Goal: Information Seeking & Learning: Learn about a topic

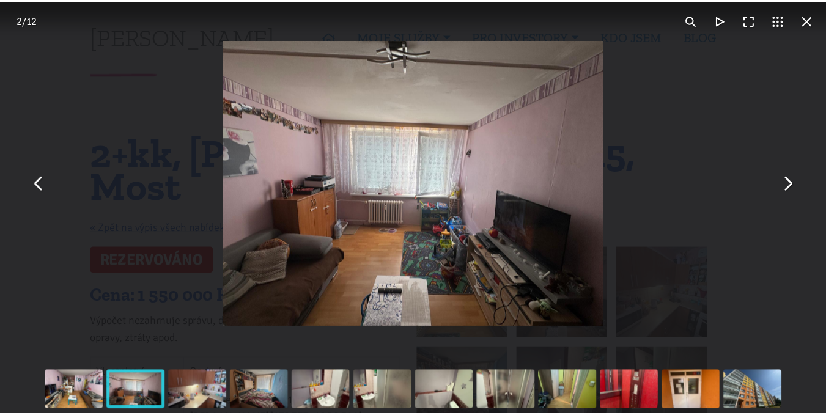
scroll to position [183, 0]
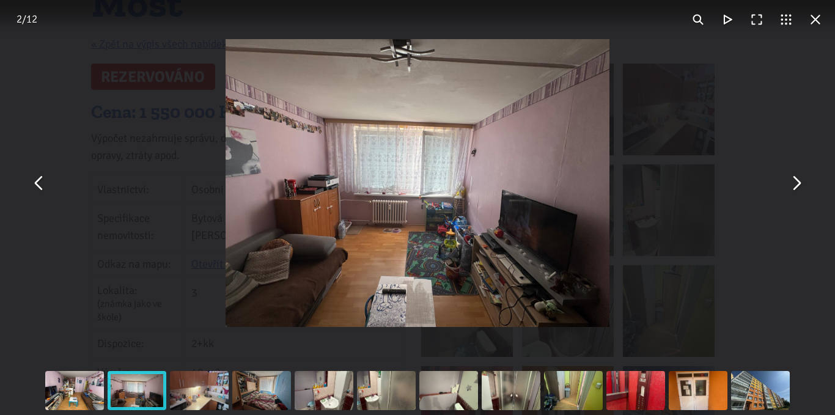
click at [31, 196] on div "You can close this modal content with the ESC key" at bounding box center [417, 183] width 835 height 366
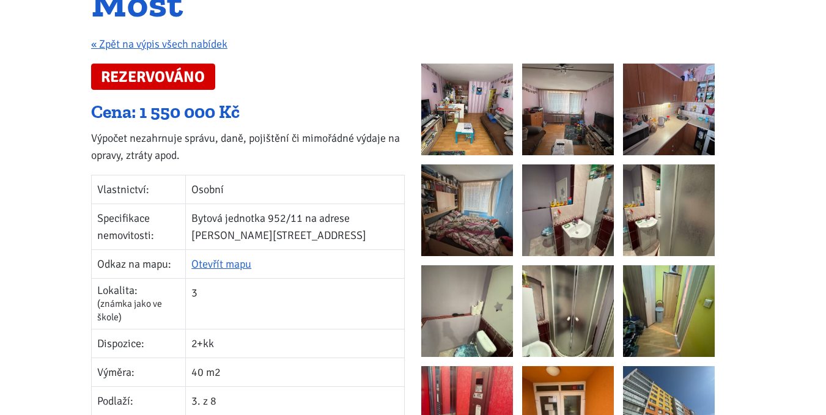
click at [447, 86] on img at bounding box center [467, 110] width 92 height 92
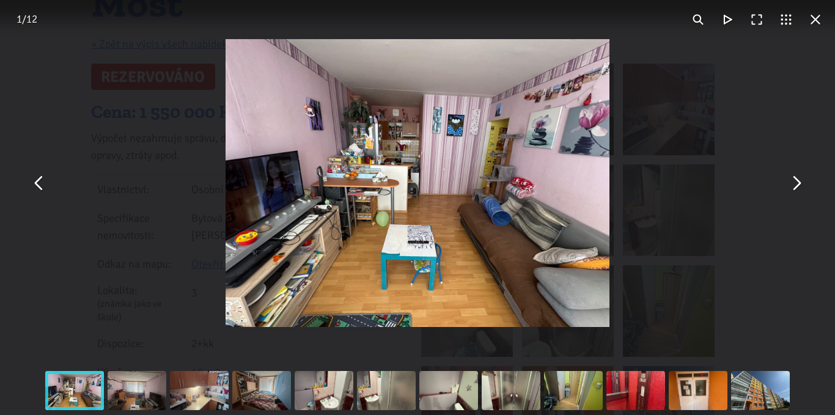
click at [802, 192] on button "You can close this modal content with the ESC key" at bounding box center [795, 183] width 29 height 29
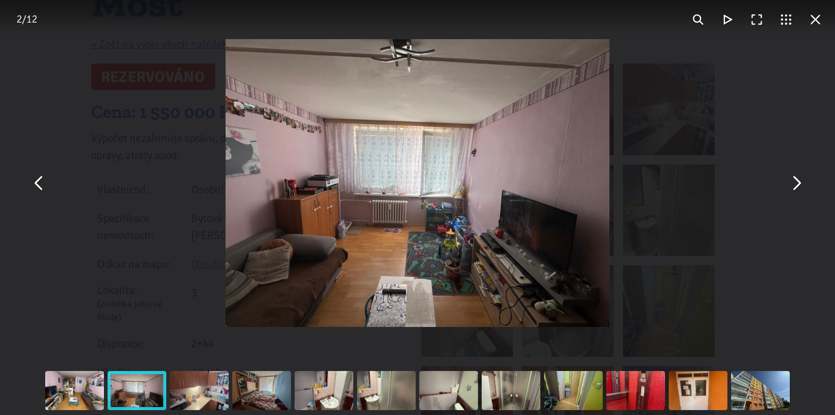
click at [802, 183] on button "You can close this modal content with the ESC key" at bounding box center [795, 183] width 29 height 29
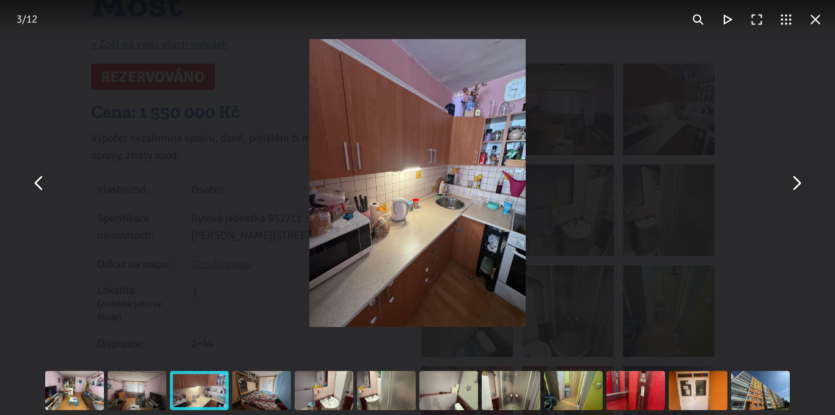
drag, startPoint x: 798, startPoint y: 187, endPoint x: 697, endPoint y: 199, distance: 101.5
click at [797, 187] on button "You can close this modal content with the ESC key" at bounding box center [795, 183] width 29 height 29
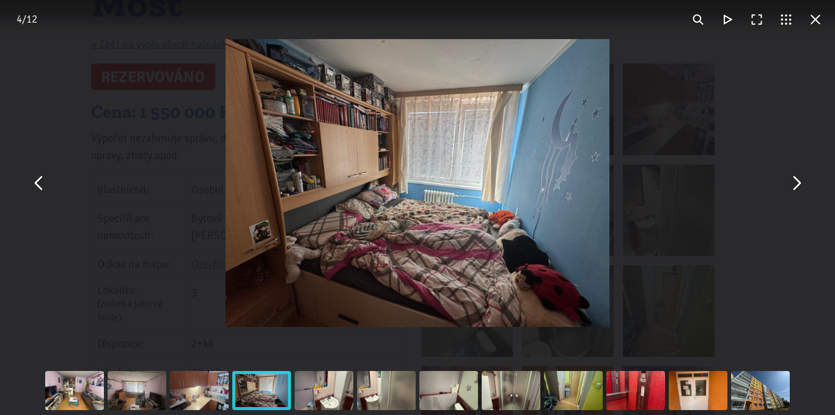
drag, startPoint x: 798, startPoint y: 189, endPoint x: 770, endPoint y: 185, distance: 28.3
click at [795, 189] on button "You can close this modal content with the ESC key" at bounding box center [795, 183] width 29 height 29
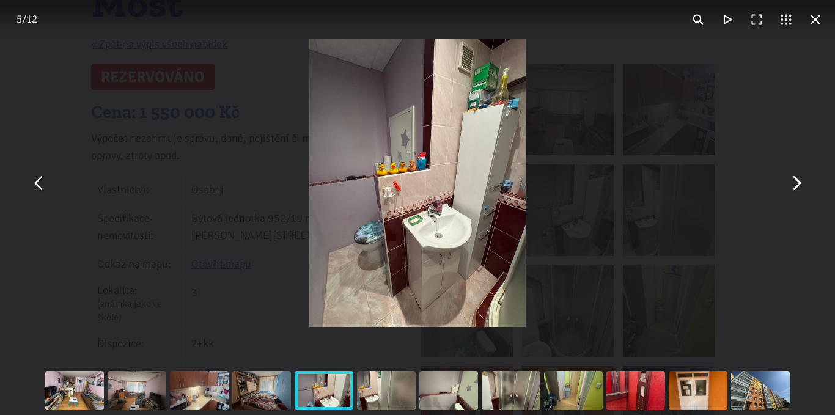
click at [781, 196] on div "You can close this modal content with the ESC key" at bounding box center [417, 183] width 835 height 366
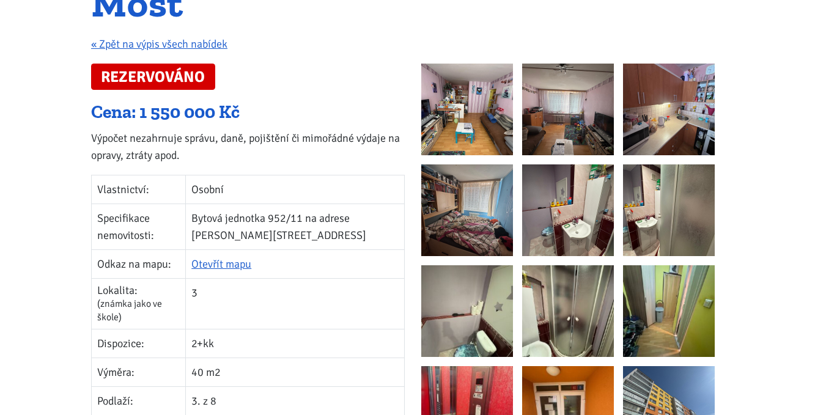
click at [644, 183] on img at bounding box center [669, 210] width 92 height 92
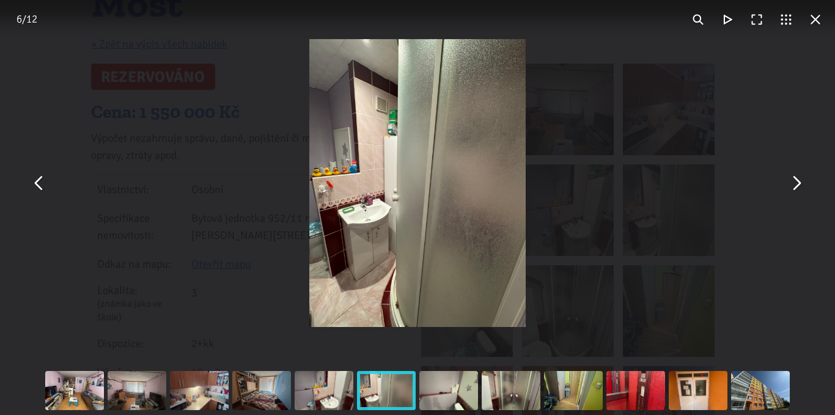
click at [803, 190] on button "You can close this modal content with the ESC key" at bounding box center [795, 183] width 29 height 29
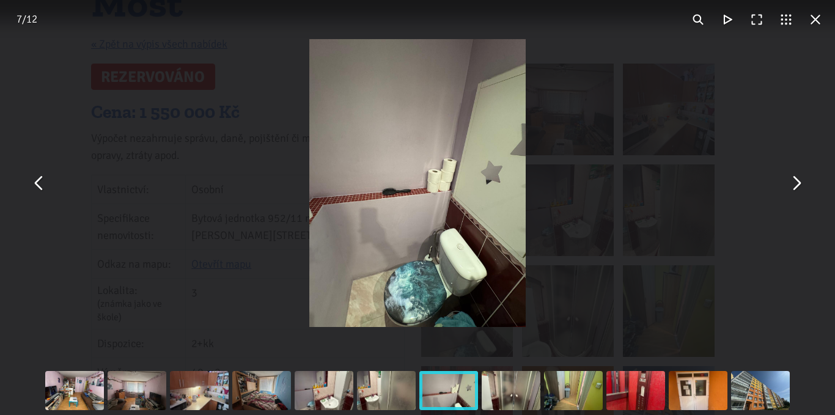
click at [799, 189] on button "You can close this modal content with the ESC key" at bounding box center [795, 183] width 29 height 29
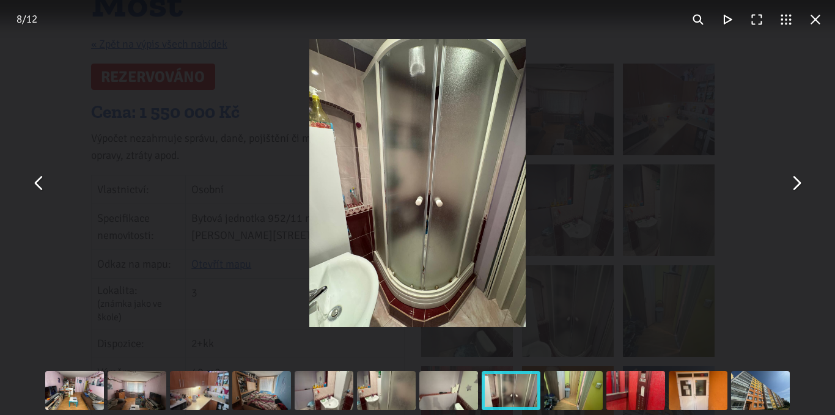
click at [794, 196] on button "You can close this modal content with the ESC key" at bounding box center [795, 183] width 29 height 29
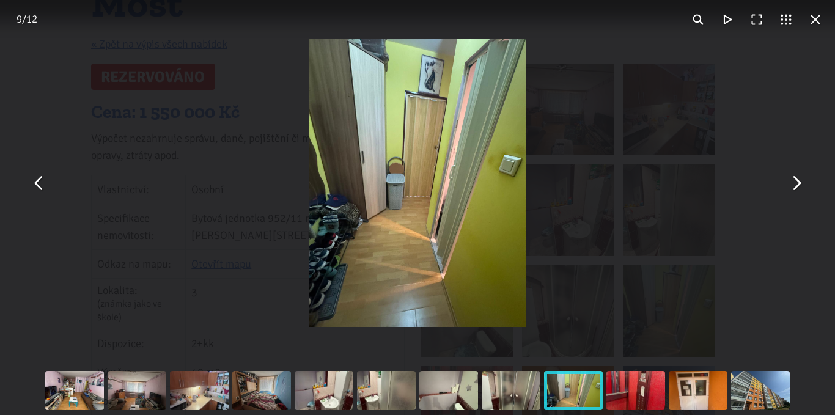
click at [786, 192] on button "You can close this modal content with the ESC key" at bounding box center [795, 183] width 29 height 29
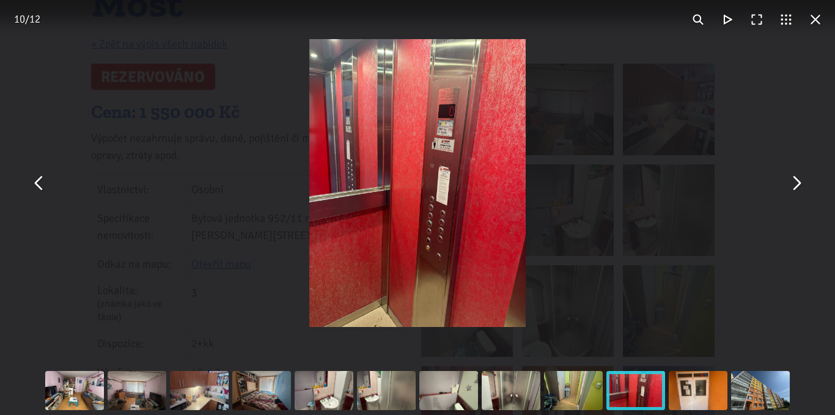
click at [791, 188] on button "You can close this modal content with the ESC key" at bounding box center [795, 183] width 29 height 29
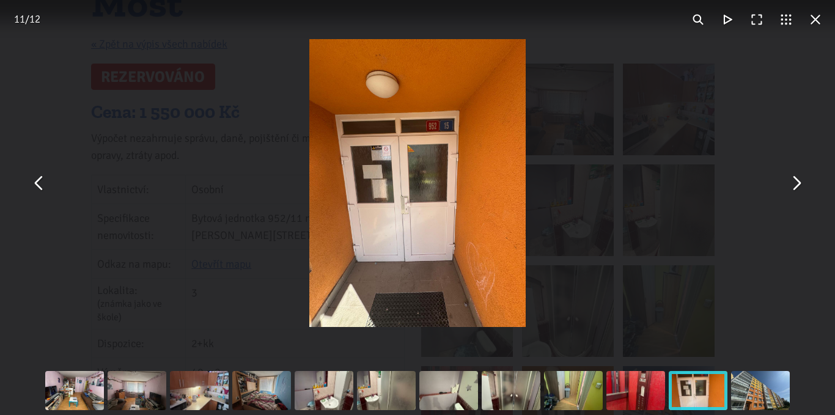
drag, startPoint x: 799, startPoint y: 183, endPoint x: 789, endPoint y: 183, distance: 9.8
click at [798, 183] on button "You can close this modal content with the ESC key" at bounding box center [795, 183] width 29 height 29
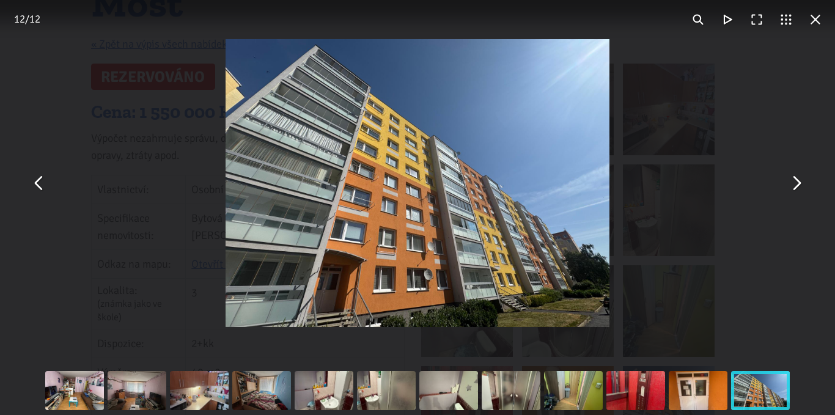
drag, startPoint x: 794, startPoint y: 186, endPoint x: 784, endPoint y: 188, distance: 10.5
click at [794, 187] on button "You can close this modal content with the ESC key" at bounding box center [795, 183] width 29 height 29
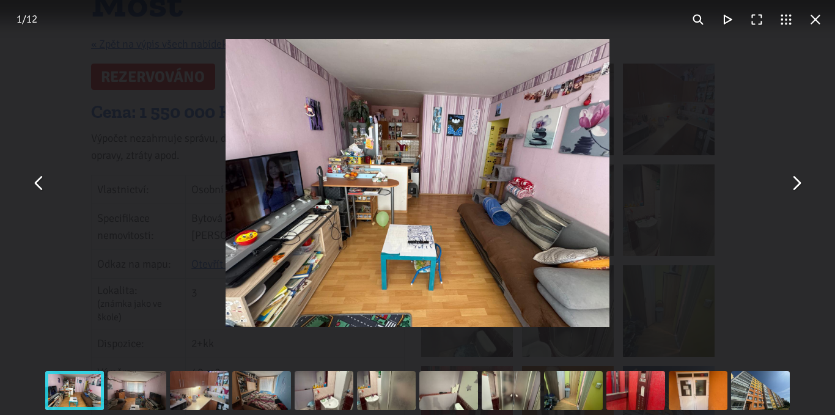
click at [38, 188] on button "You can close this modal content with the ESC key" at bounding box center [38, 183] width 29 height 29
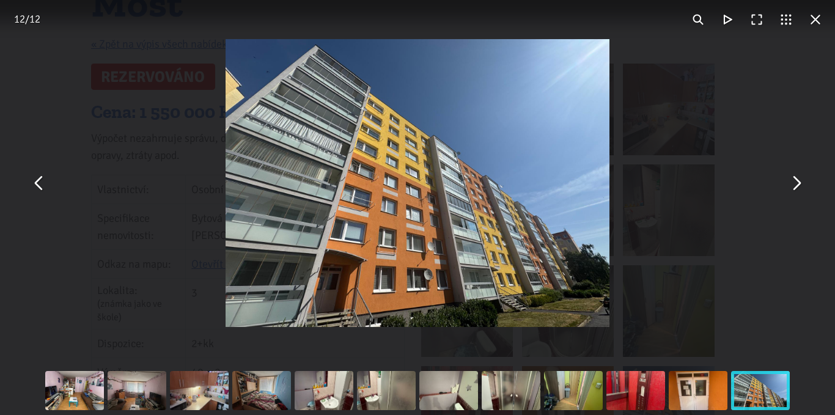
click at [813, 23] on button "You can close this modal content with the ESC key" at bounding box center [814, 19] width 29 height 29
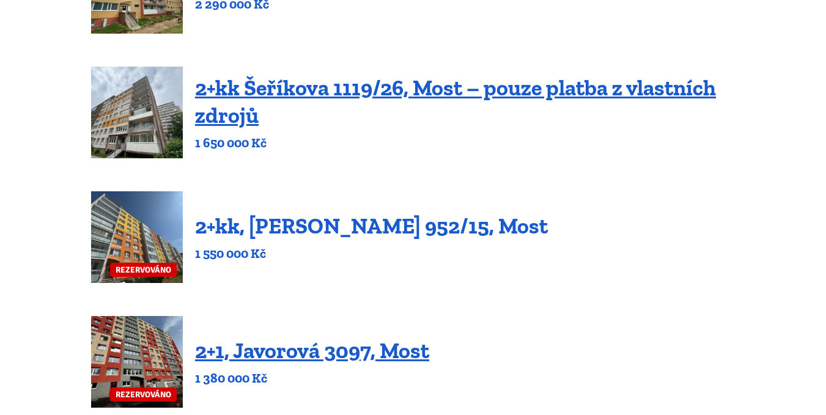
scroll to position [428, 0]
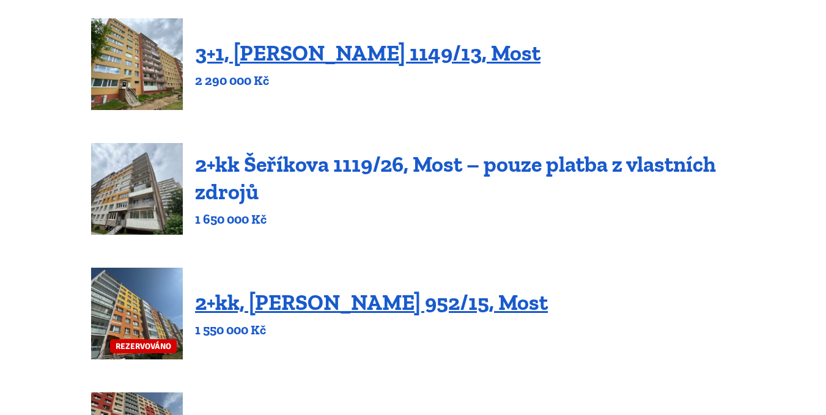
click at [297, 158] on link "2+kk Šeříkova 1119/26, Most – pouze platba z vlastních zdrojů" at bounding box center [455, 178] width 521 height 54
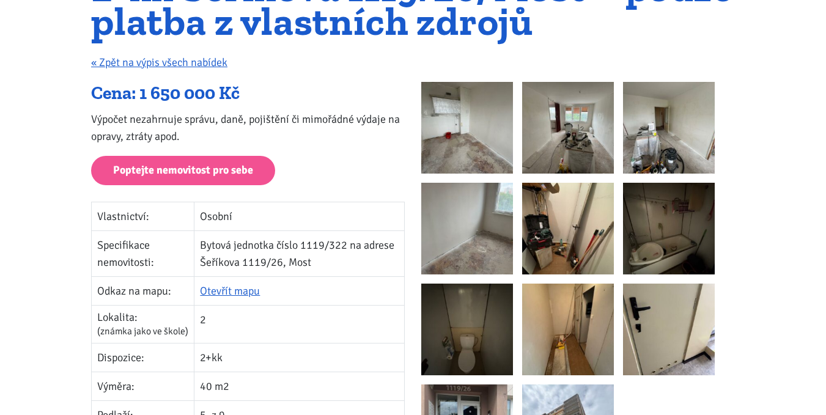
scroll to position [183, 0]
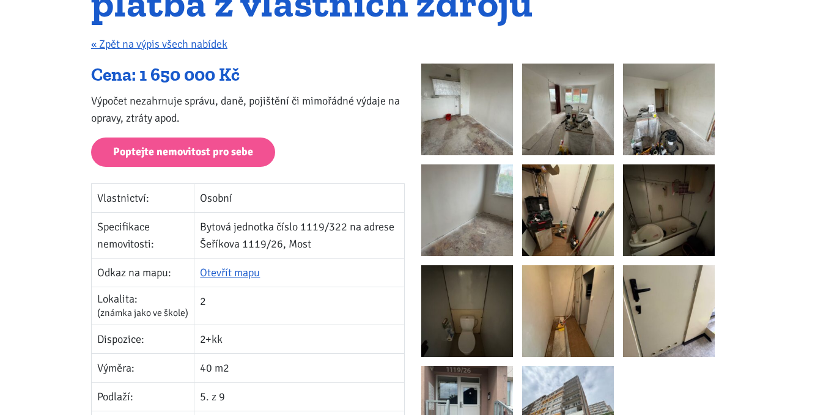
click at [494, 100] on img at bounding box center [467, 110] width 92 height 92
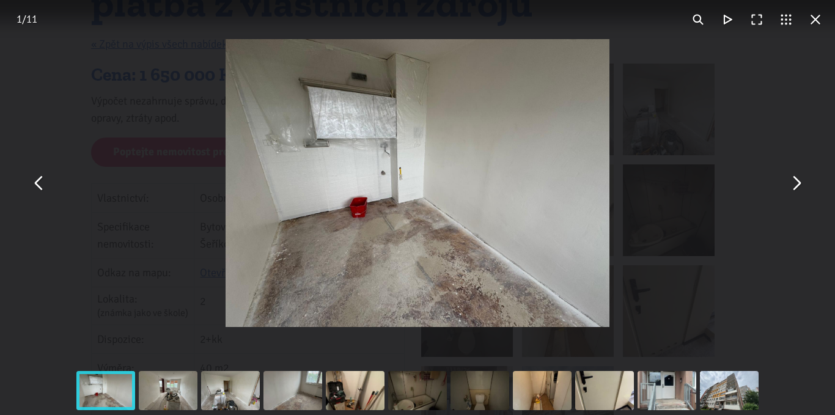
click at [803, 183] on button "You can close this modal content with the ESC key" at bounding box center [795, 183] width 29 height 29
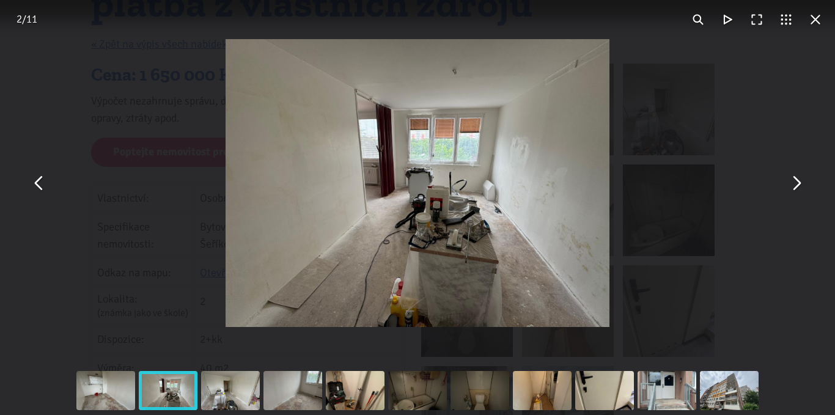
click at [791, 184] on button "You can close this modal content with the ESC key" at bounding box center [795, 183] width 29 height 29
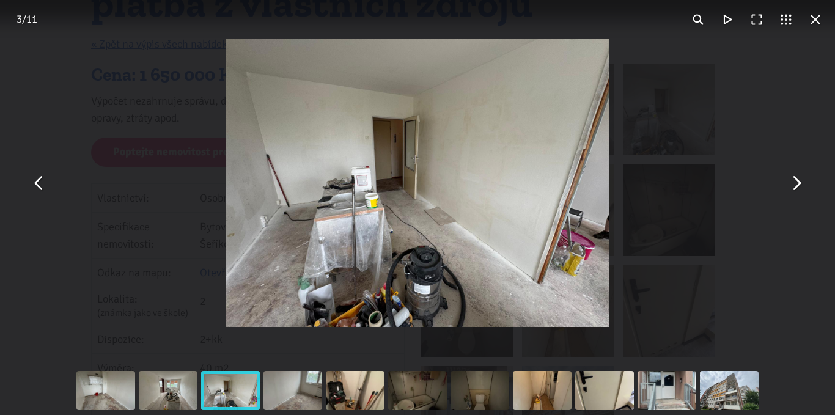
drag, startPoint x: 801, startPoint y: 199, endPoint x: 788, endPoint y: 198, distance: 12.8
click at [801, 199] on div "You can close this modal content with the ESC key" at bounding box center [417, 183] width 835 height 366
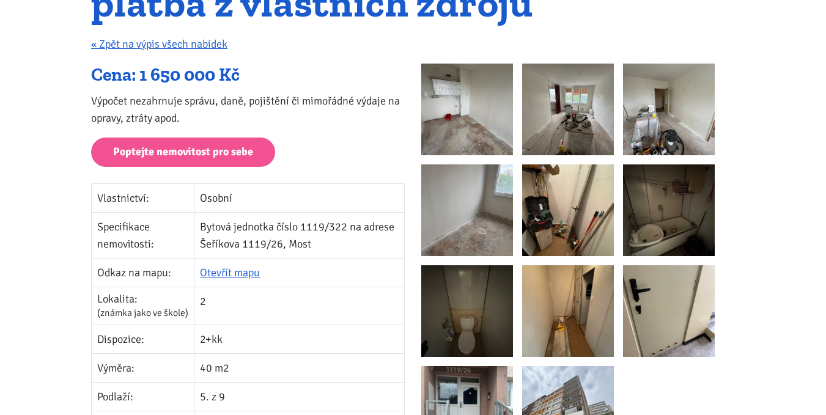
click at [462, 207] on img at bounding box center [467, 210] width 92 height 92
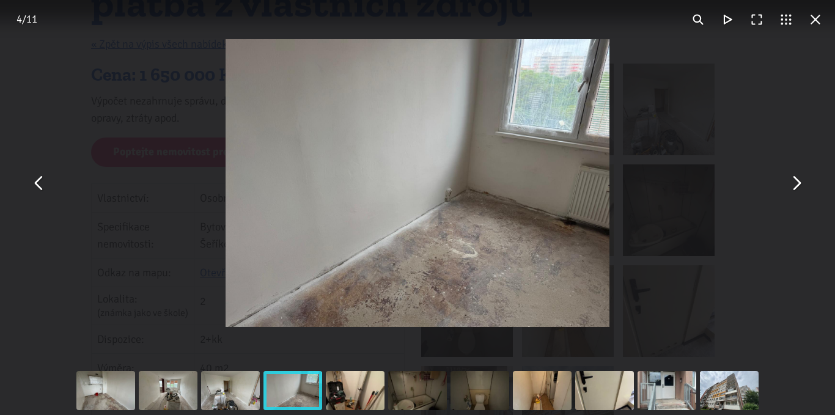
drag, startPoint x: 802, startPoint y: 185, endPoint x: 795, endPoint y: 188, distance: 7.7
click at [802, 185] on button "You can close this modal content with the ESC key" at bounding box center [795, 183] width 29 height 29
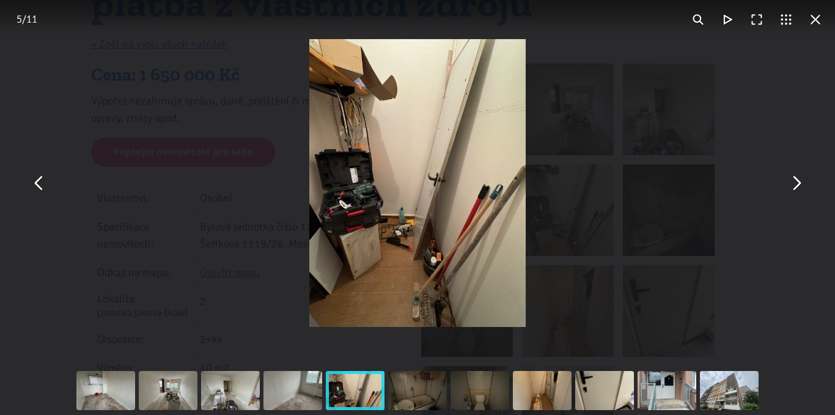
drag, startPoint x: 802, startPoint y: 183, endPoint x: 722, endPoint y: 196, distance: 81.1
click at [802, 184] on button "You can close this modal content with the ESC key" at bounding box center [795, 183] width 29 height 29
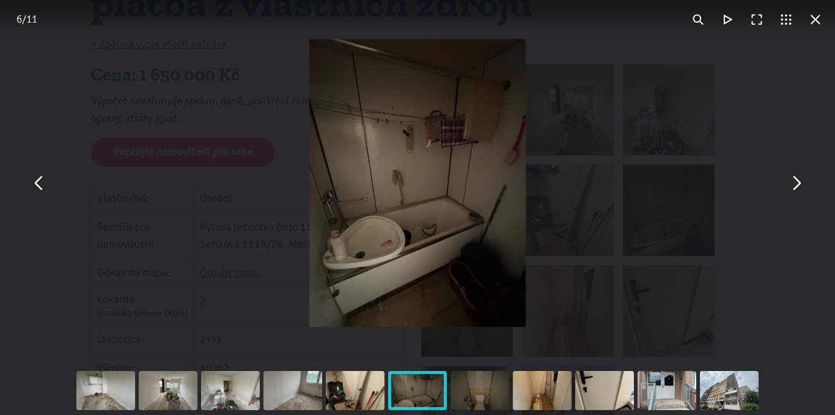
click at [789, 188] on button "You can close this modal content with the ESC key" at bounding box center [795, 183] width 29 height 29
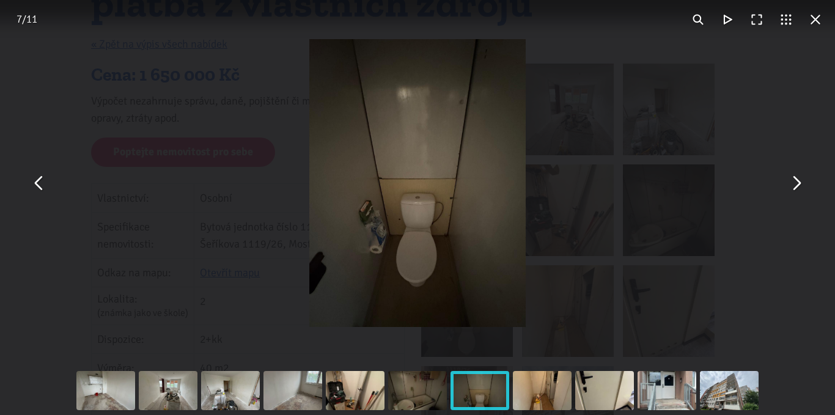
click at [797, 187] on button "You can close this modal content with the ESC key" at bounding box center [795, 183] width 29 height 29
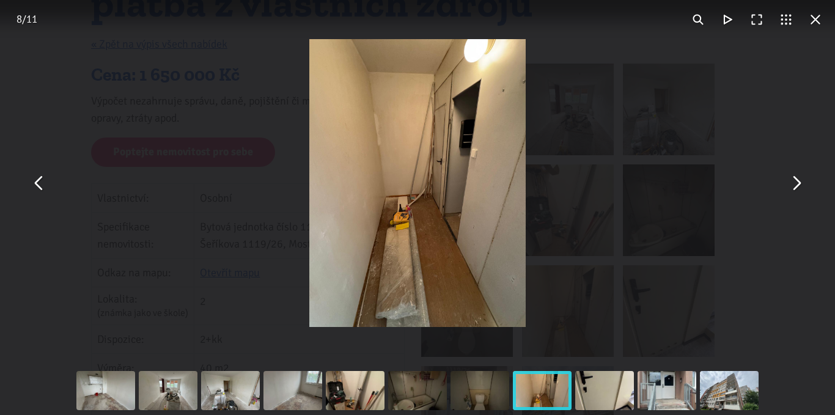
drag, startPoint x: 798, startPoint y: 189, endPoint x: 791, endPoint y: 188, distance: 7.4
click at [798, 190] on button "You can close this modal content with the ESC key" at bounding box center [795, 183] width 29 height 29
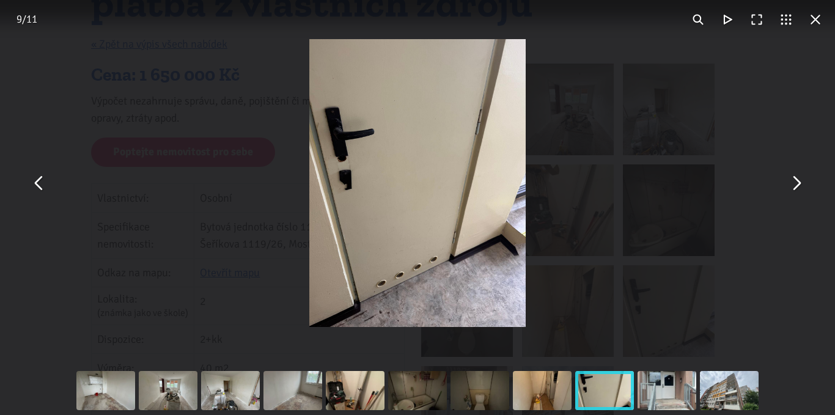
drag, startPoint x: 796, startPoint y: 181, endPoint x: 757, endPoint y: 182, distance: 38.5
click at [793, 181] on button "You can close this modal content with the ESC key" at bounding box center [795, 183] width 29 height 29
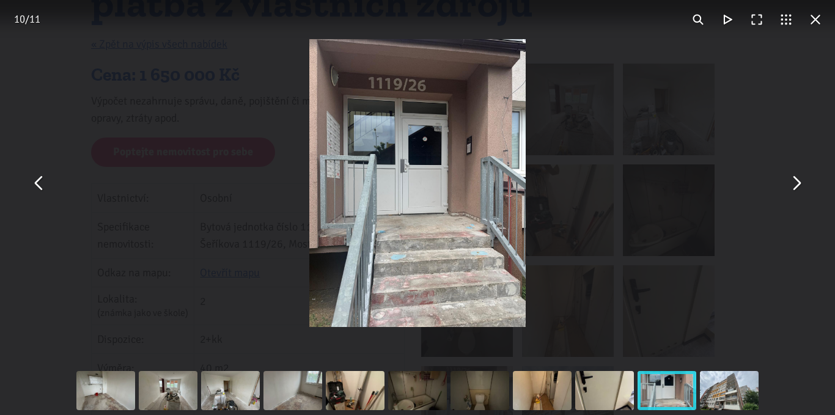
click at [797, 190] on button "You can close this modal content with the ESC key" at bounding box center [795, 183] width 29 height 29
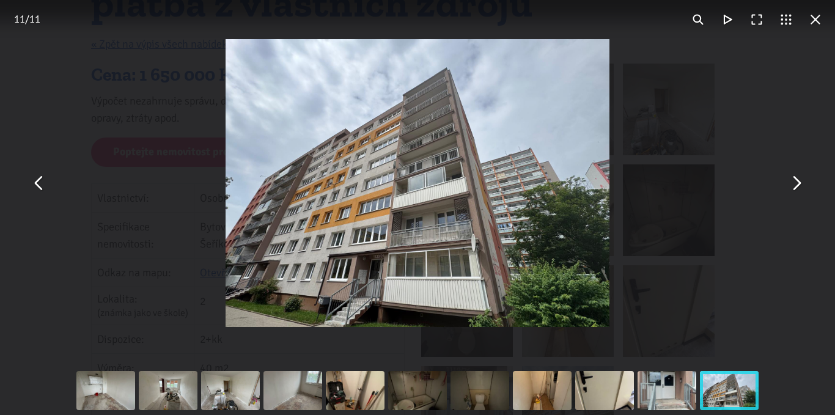
click at [799, 180] on button "You can close this modal content with the ESC key" at bounding box center [795, 183] width 29 height 29
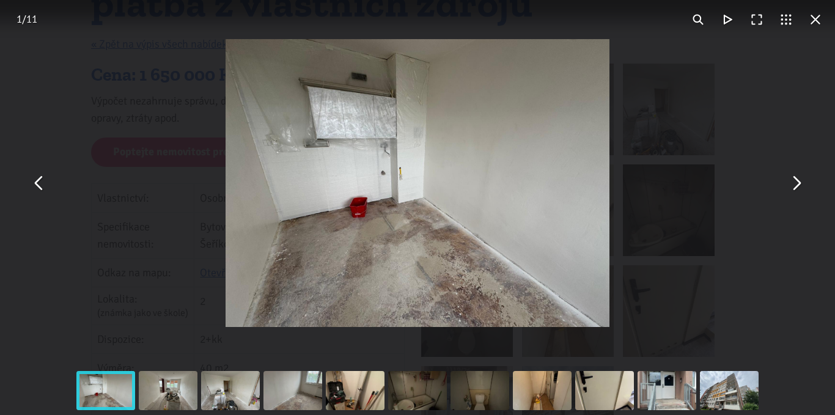
click at [817, 26] on button "You can close this modal content with the ESC key" at bounding box center [814, 19] width 29 height 29
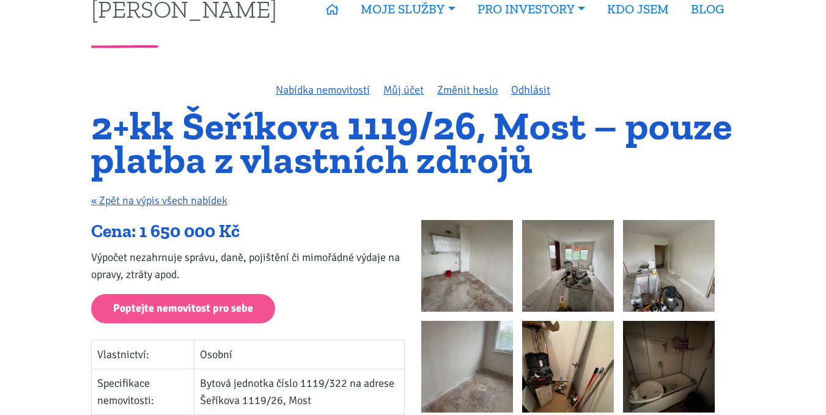
scroll to position [0, 0]
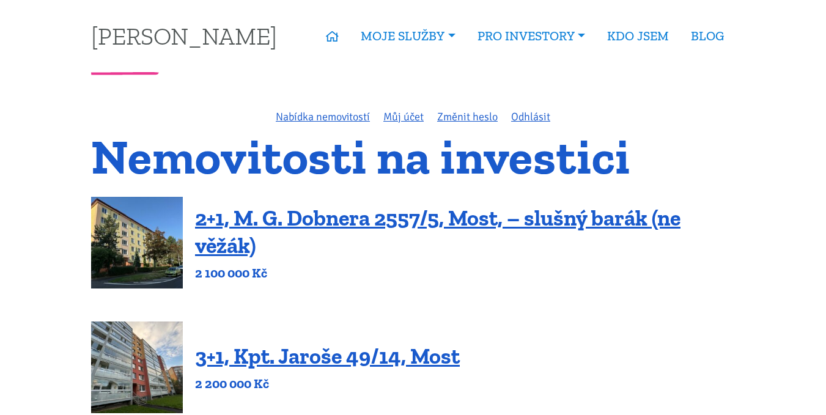
scroll to position [428, 0]
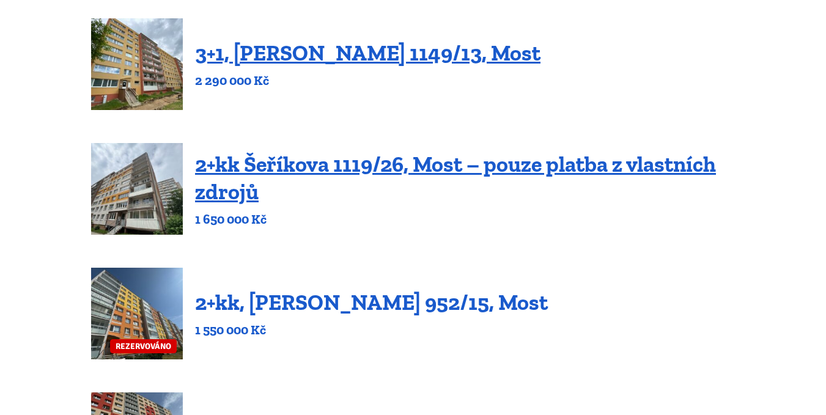
click at [259, 297] on link "2+kk, [PERSON_NAME] 952/15, Most" at bounding box center [371, 302] width 353 height 26
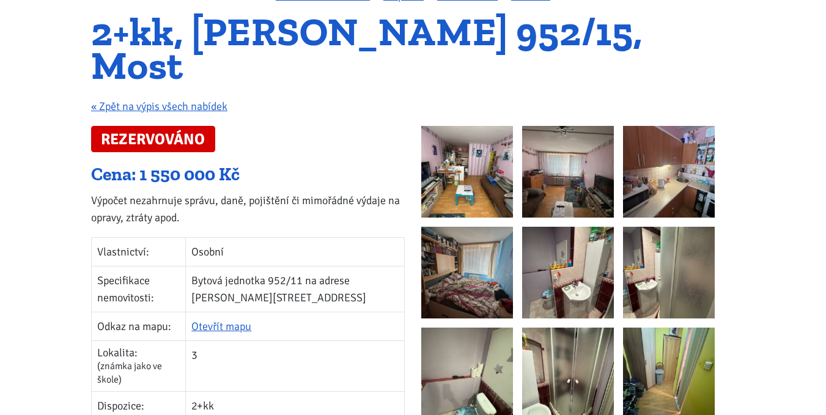
scroll to position [122, 0]
